Goal: Go to known website: Access a specific website the user already knows

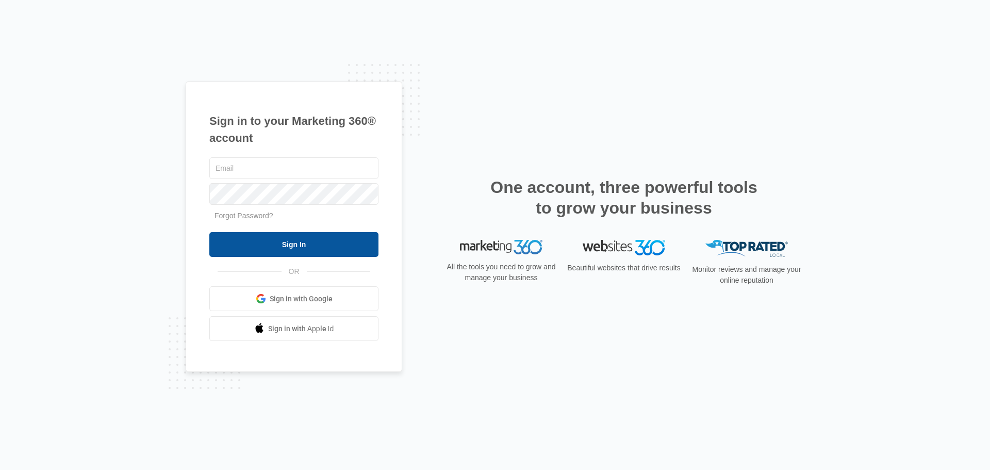
type input "[EMAIL_ADDRESS][DOMAIN_NAME]"
click at [304, 235] on input "Sign In" at bounding box center [293, 244] width 169 height 25
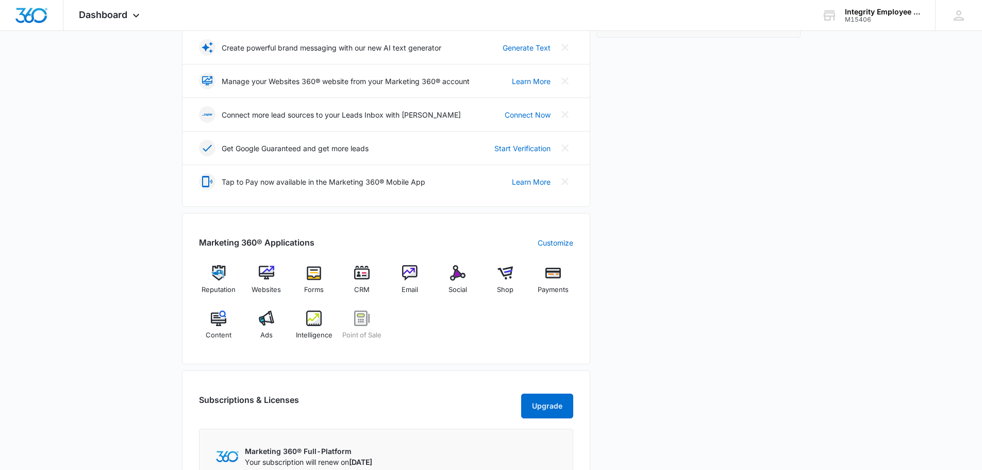
scroll to position [309, 0]
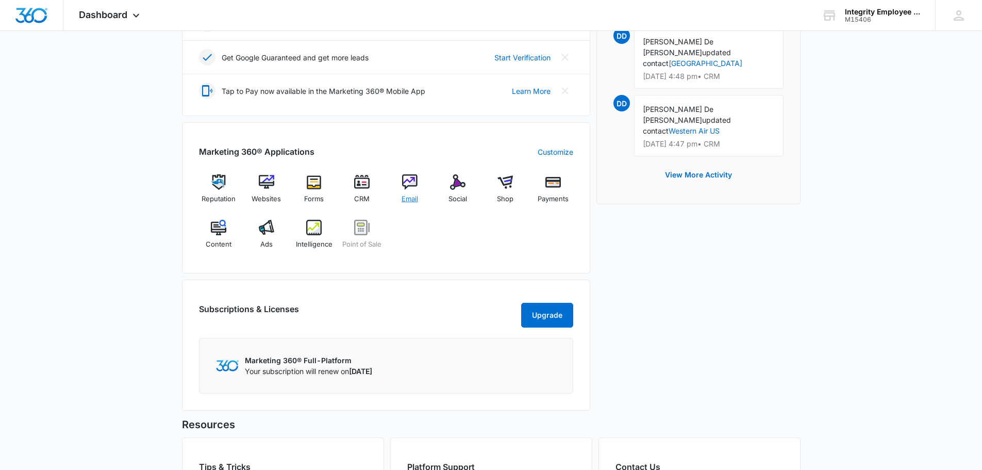
click at [410, 180] on img at bounding box center [409, 181] width 15 height 15
